Goal: Task Accomplishment & Management: Manage account settings

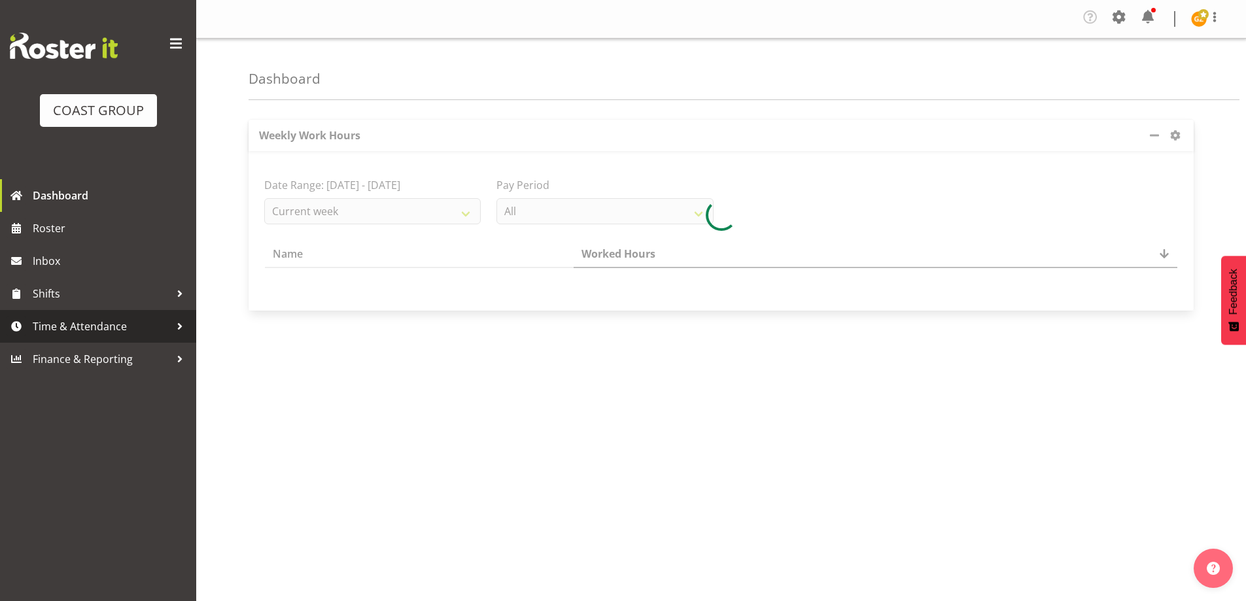
click at [96, 322] on span "Time & Attendance" at bounding box center [101, 327] width 137 height 20
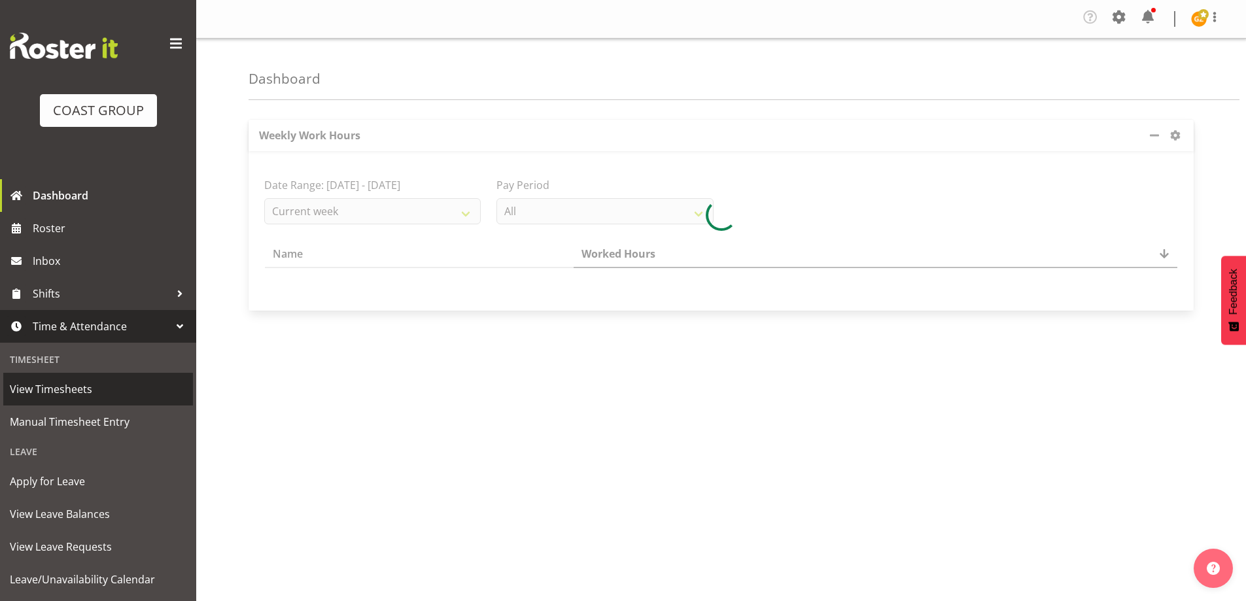
click at [82, 388] on span "View Timesheets" at bounding box center [98, 389] width 177 height 20
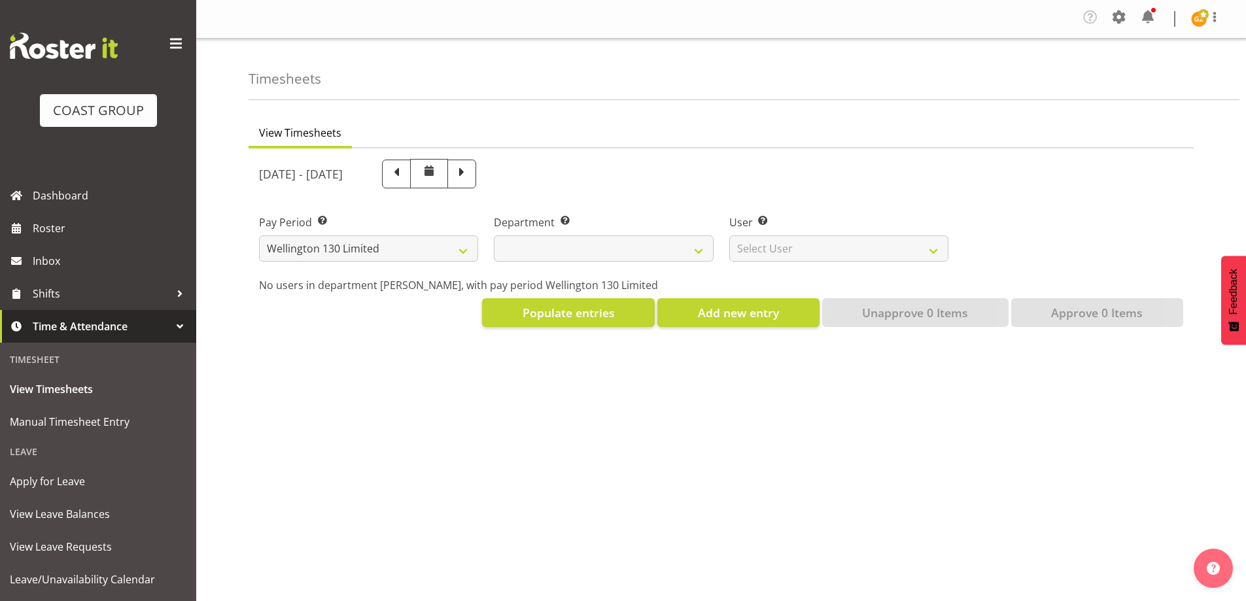
select select "150"
select select
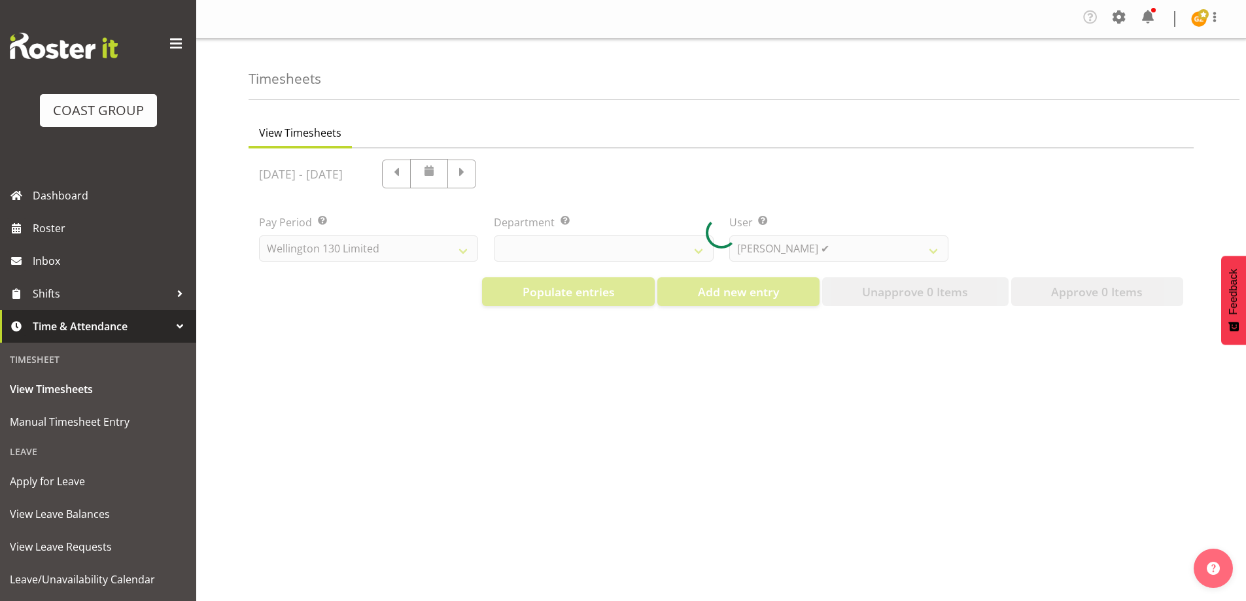
click at [936, 250] on div at bounding box center [721, 232] width 945 height 168
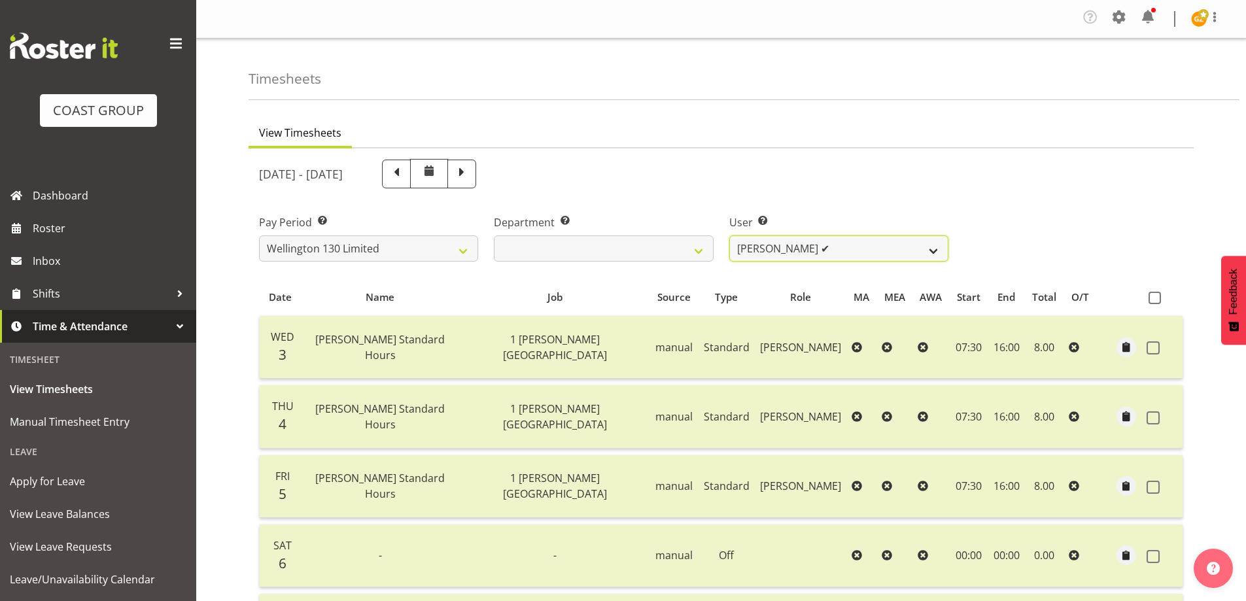
click at [936, 250] on select "[PERSON_NAME] ✔ [PERSON_NAME] ✔ [PERSON_NAME] [PERSON_NAME] ❌ [PERSON_NAME] ✔ […" at bounding box center [838, 248] width 219 height 26
select select "9952"
click at [729, 235] on select "[PERSON_NAME] ✔ [PERSON_NAME] ✔ [PERSON_NAME] [PERSON_NAME] ❌ [PERSON_NAME] ✔ […" at bounding box center [838, 248] width 219 height 26
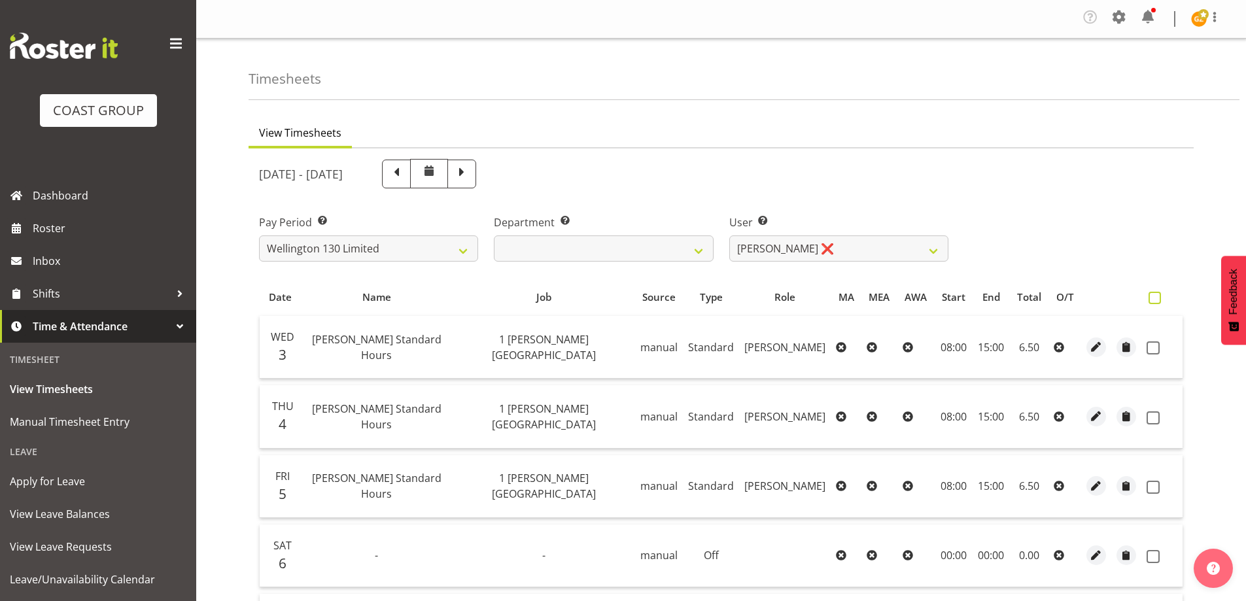
click at [1158, 297] on span at bounding box center [1154, 298] width 12 height 12
click at [1157, 297] on input "checkbox" at bounding box center [1152, 298] width 9 height 9
checkbox input "true"
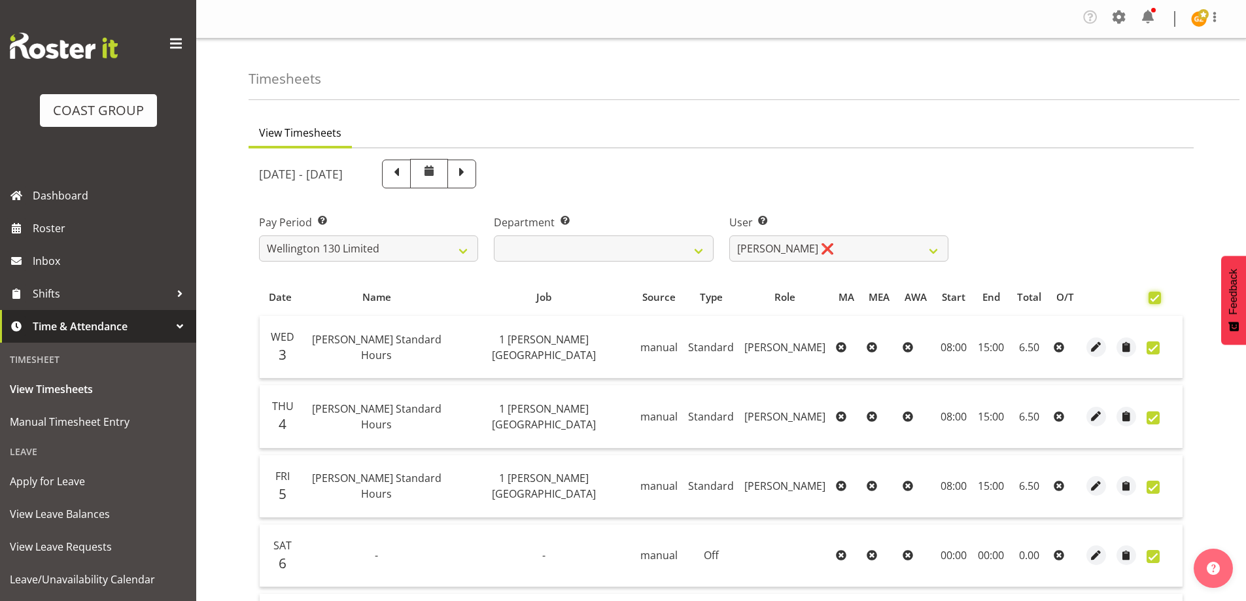
checkbox input "true"
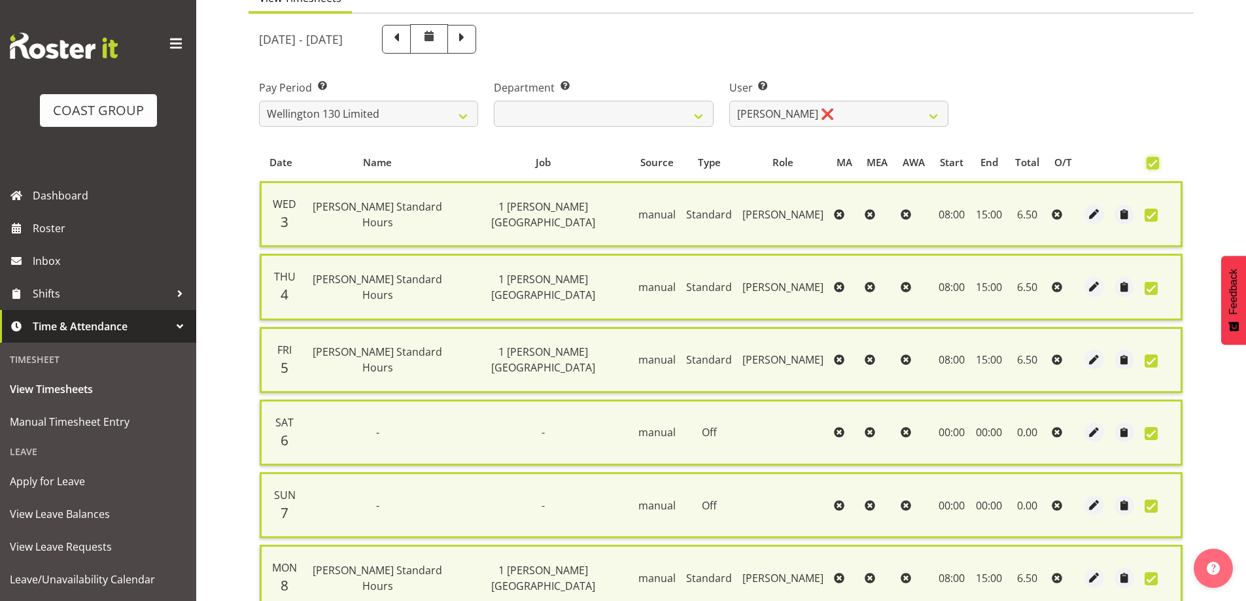
scroll to position [331, 0]
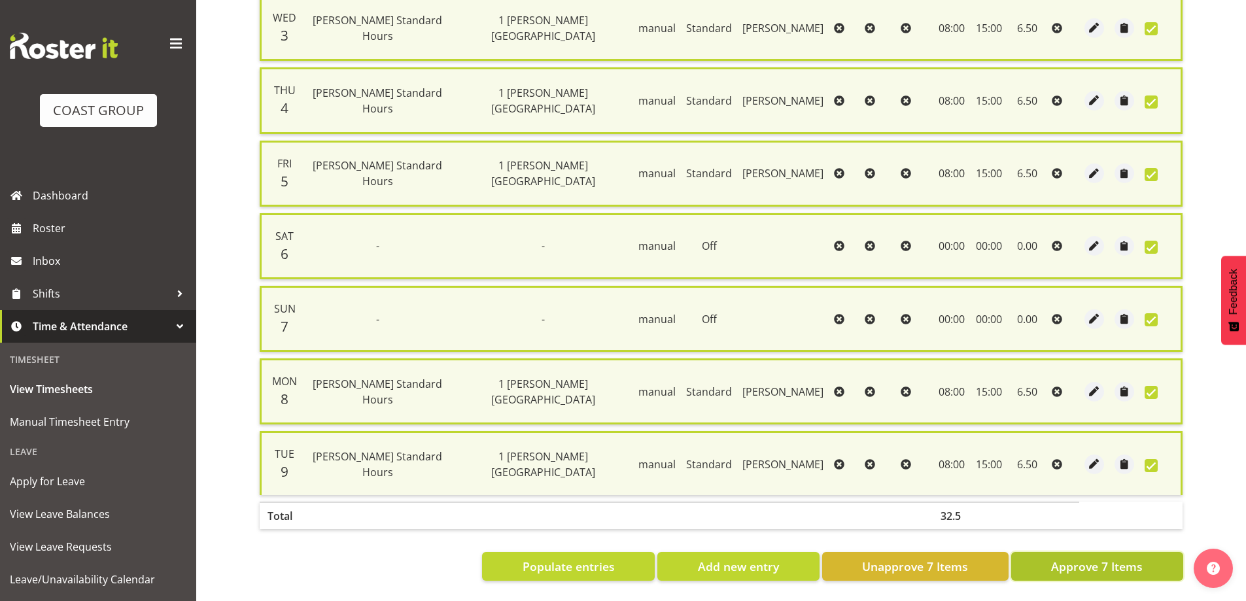
click at [1110, 558] on span "Approve 7 Items" at bounding box center [1097, 566] width 92 height 17
checkbox input "false"
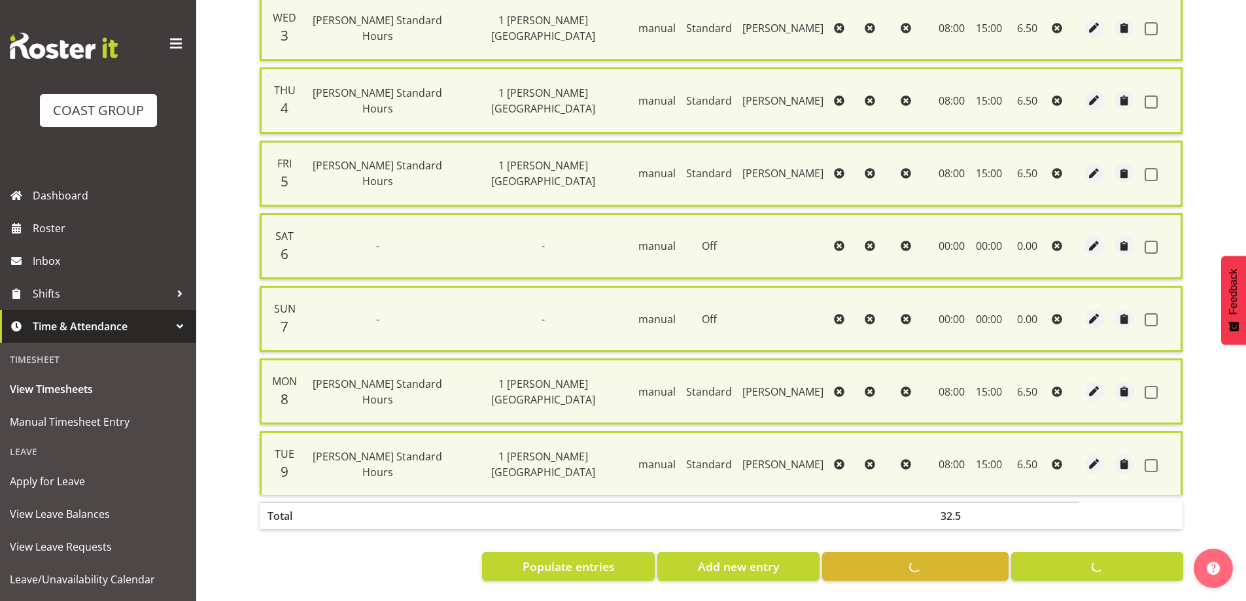
checkbox input "false"
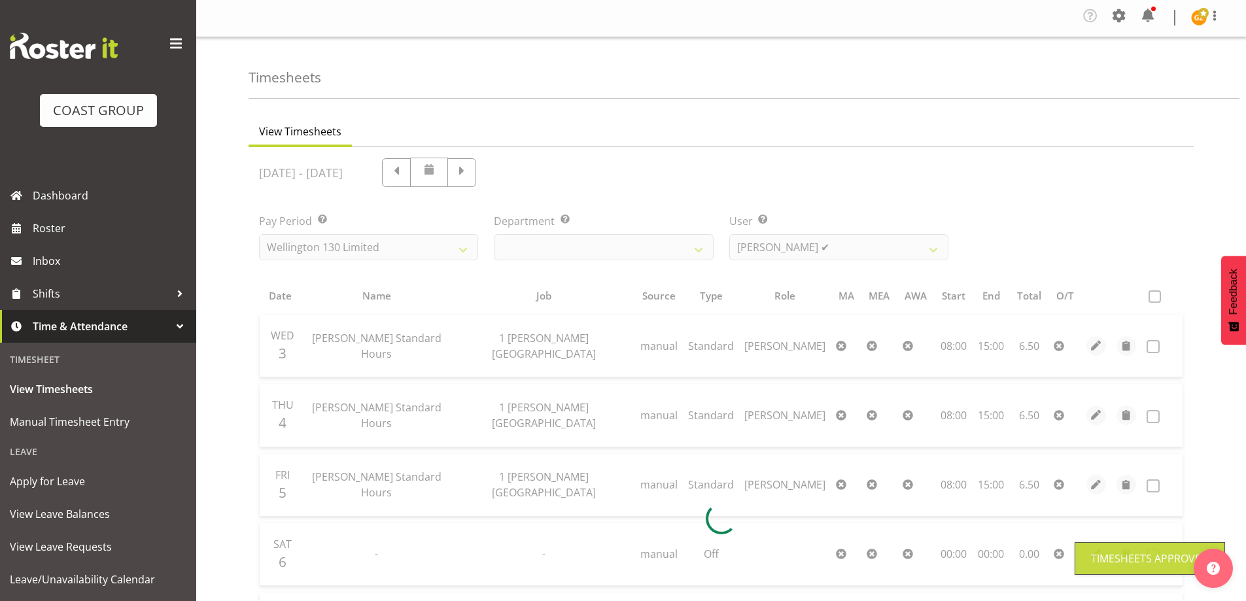
scroll to position [0, 0]
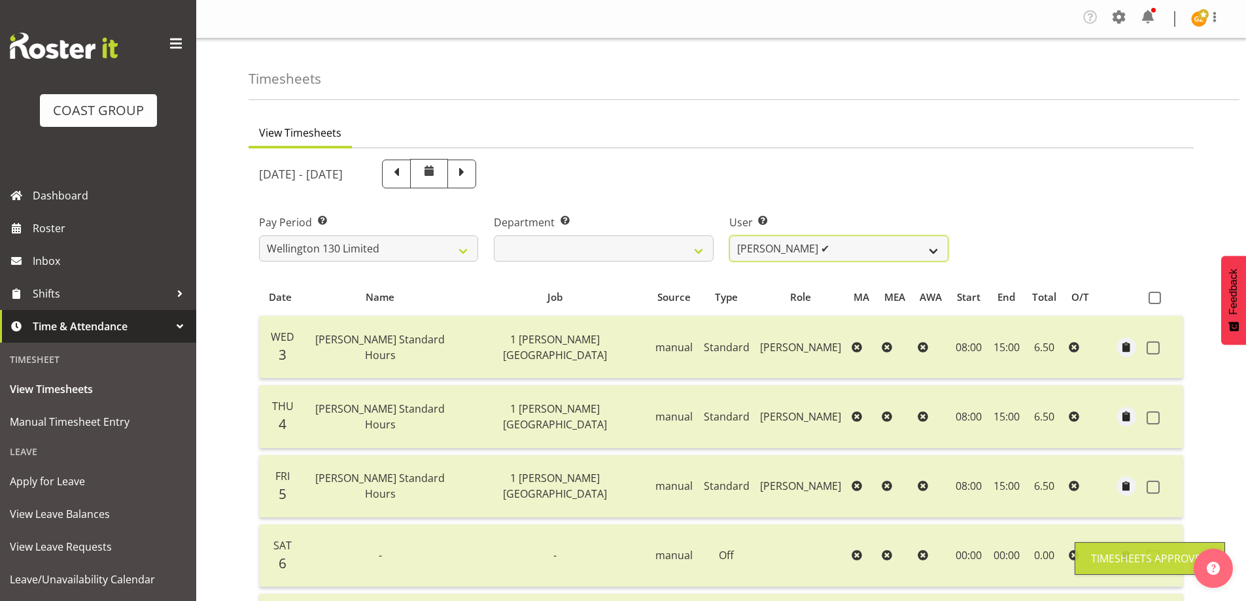
click at [932, 249] on select "[PERSON_NAME] ✔ [PERSON_NAME] ✔ [PERSON_NAME] [PERSON_NAME] ❌ [PERSON_NAME] ✔ […" at bounding box center [838, 248] width 219 height 26
click at [1212, 12] on span at bounding box center [1215, 17] width 16 height 16
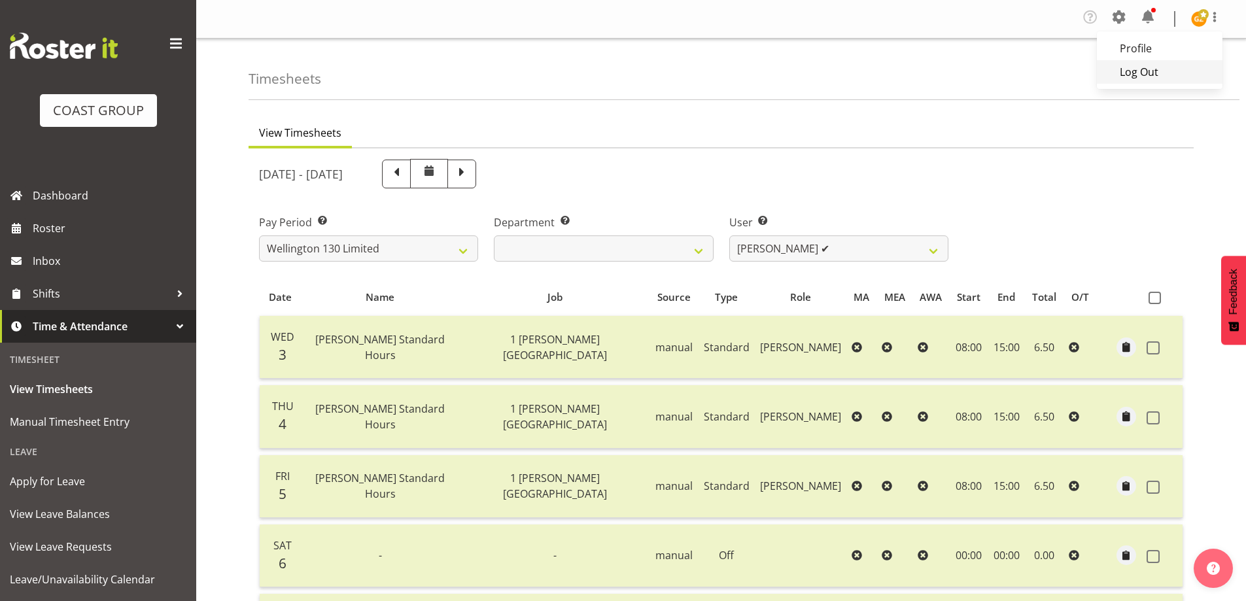
click at [1190, 71] on link "Log Out" at bounding box center [1160, 72] width 126 height 24
